Goal: Task Accomplishment & Management: Complete application form

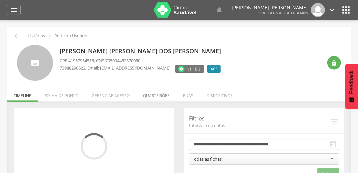
click at [157, 95] on li "Quarteirões" at bounding box center [156, 94] width 40 height 16
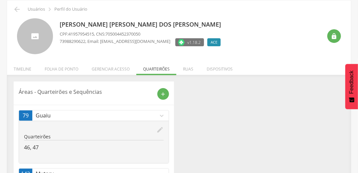
scroll to position [51, 0]
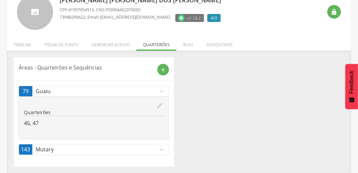
click at [162, 149] on icon "expand_more" at bounding box center [161, 149] width 7 height 7
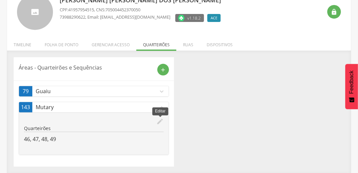
click at [159, 120] on icon "edit" at bounding box center [159, 121] width 7 height 7
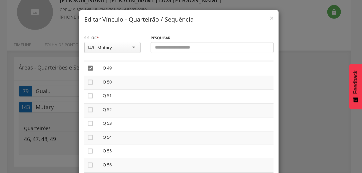
scroll to position [694, 0]
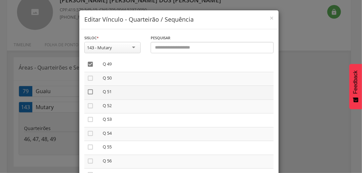
click at [88, 94] on icon "" at bounding box center [90, 92] width 7 height 7
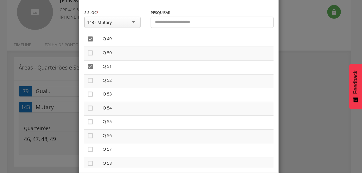
scroll to position [56, 0]
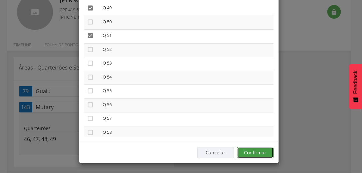
click at [264, 154] on button "Confirmar" at bounding box center [255, 152] width 37 height 11
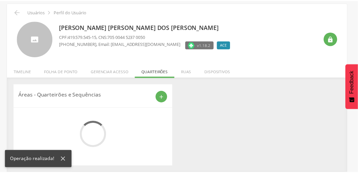
scroll to position [51, 0]
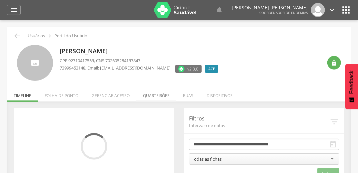
click at [156, 95] on li "Quarteirões" at bounding box center [156, 94] width 40 height 16
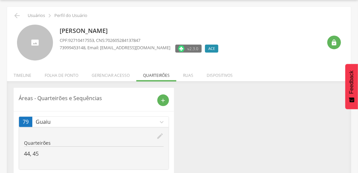
scroll to position [51, 0]
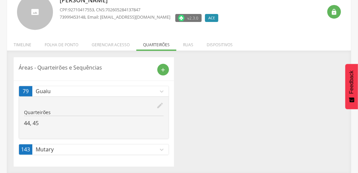
click at [162, 149] on icon "expand_more" at bounding box center [161, 149] width 7 height 7
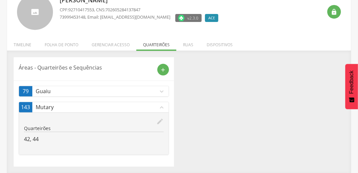
click at [161, 120] on icon "edit" at bounding box center [159, 121] width 7 height 7
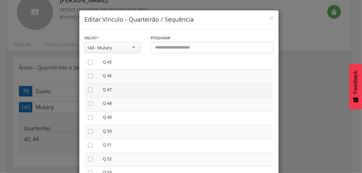
scroll to position [667, 0]
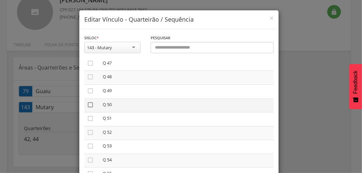
click at [87, 108] on icon "" at bounding box center [90, 105] width 7 height 7
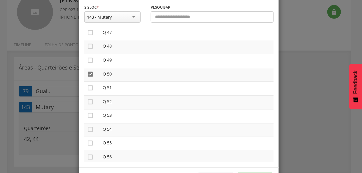
scroll to position [56, 0]
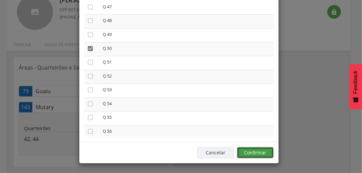
click at [266, 153] on button "Confirmar" at bounding box center [255, 152] width 37 height 11
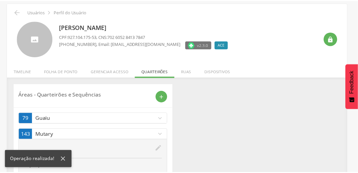
scroll to position [51, 0]
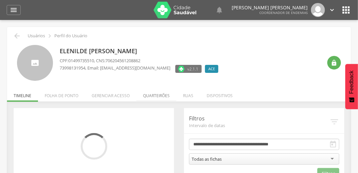
click at [150, 94] on li "Quarteirões" at bounding box center [156, 94] width 40 height 16
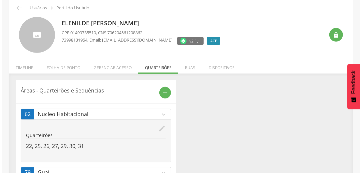
scroll to position [51, 0]
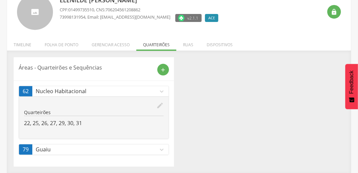
click at [160, 106] on icon "edit" at bounding box center [159, 105] width 7 height 7
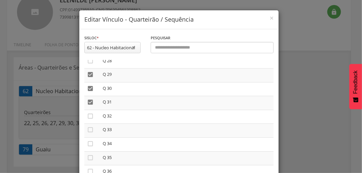
scroll to position [427, 0]
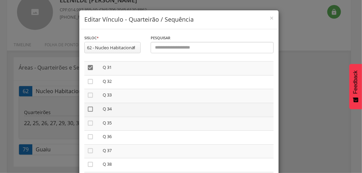
click at [88, 111] on icon "" at bounding box center [90, 109] width 7 height 7
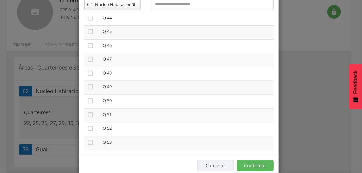
scroll to position [56, 0]
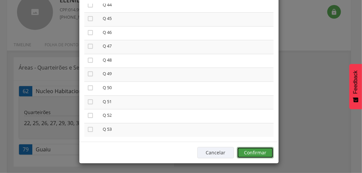
click at [262, 157] on button "Confirmar" at bounding box center [255, 152] width 37 height 11
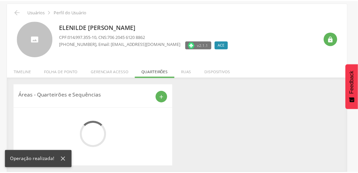
scroll to position [51, 0]
